Goal: Navigation & Orientation: Go to known website

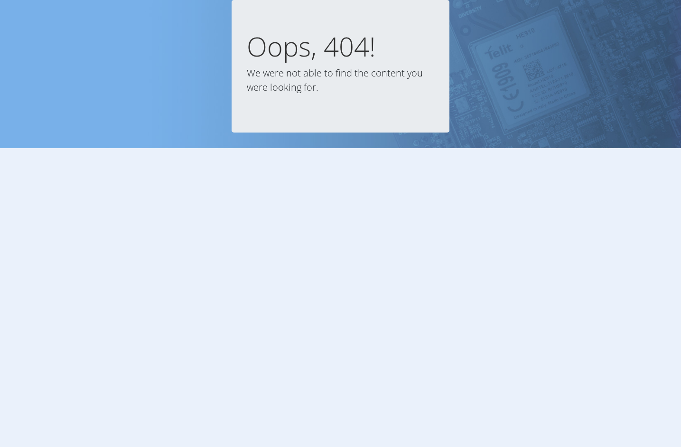
click at [322, 337] on body "Oops, 404! We were not able to find the content you were looking for." at bounding box center [340, 212] width 681 height 424
